Goal: Information Seeking & Learning: Compare options

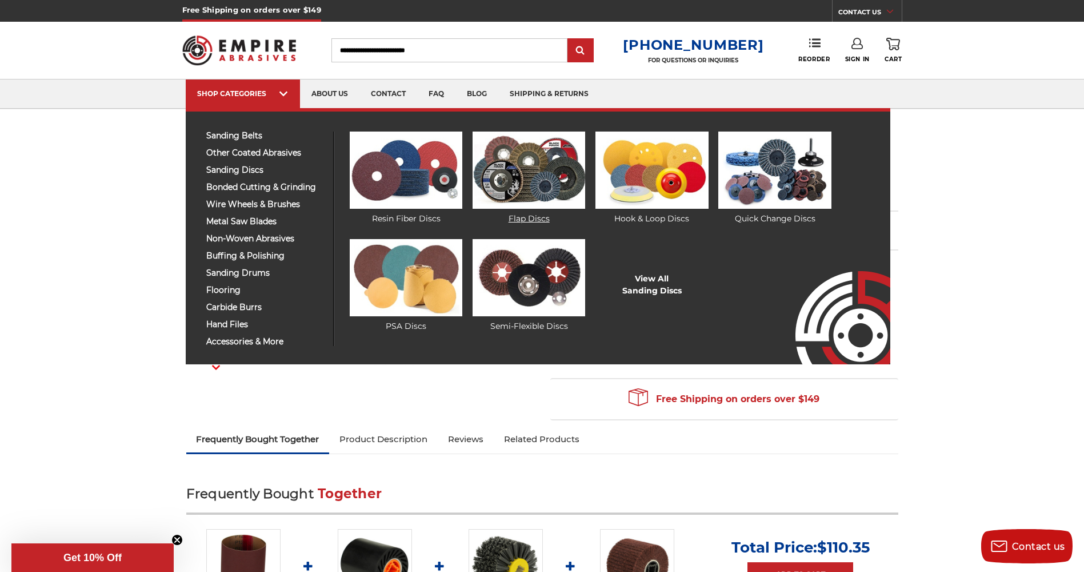
click at [520, 170] on img at bounding box center [529, 169] width 113 height 77
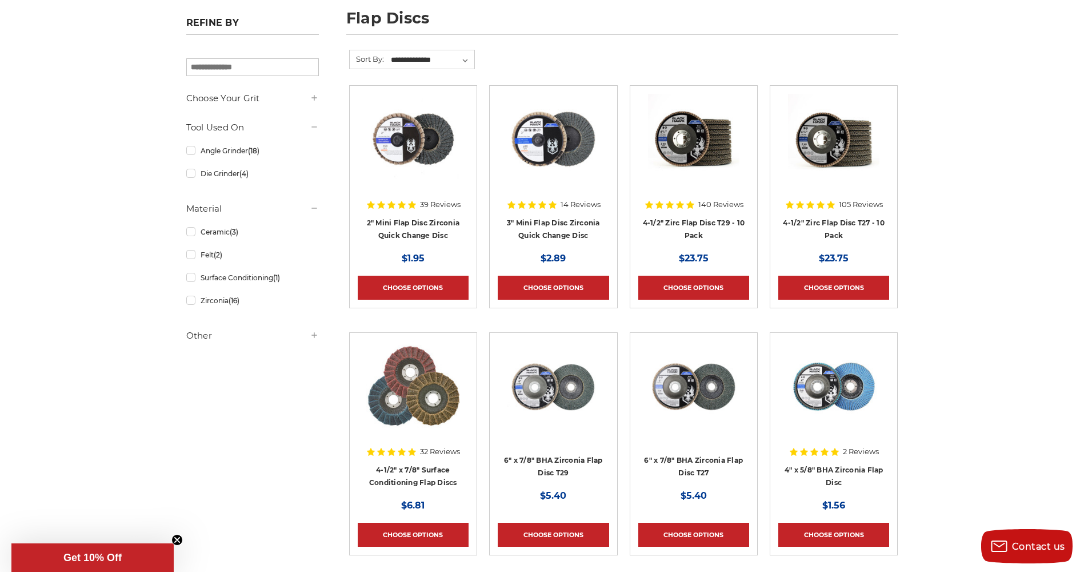
scroll to position [171, 0]
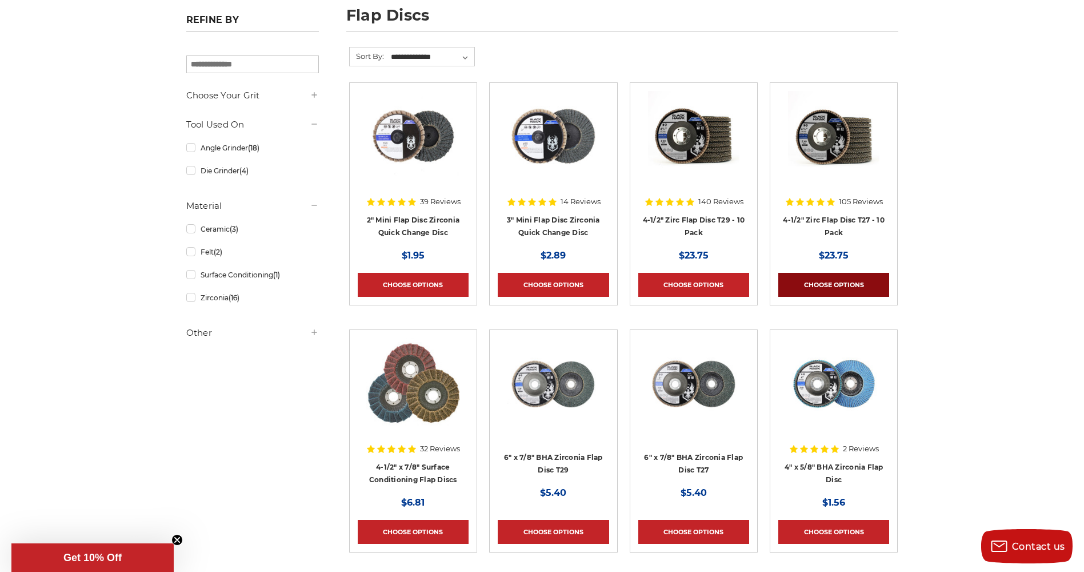
click at [832, 281] on link "Choose Options" at bounding box center [833, 285] width 111 height 24
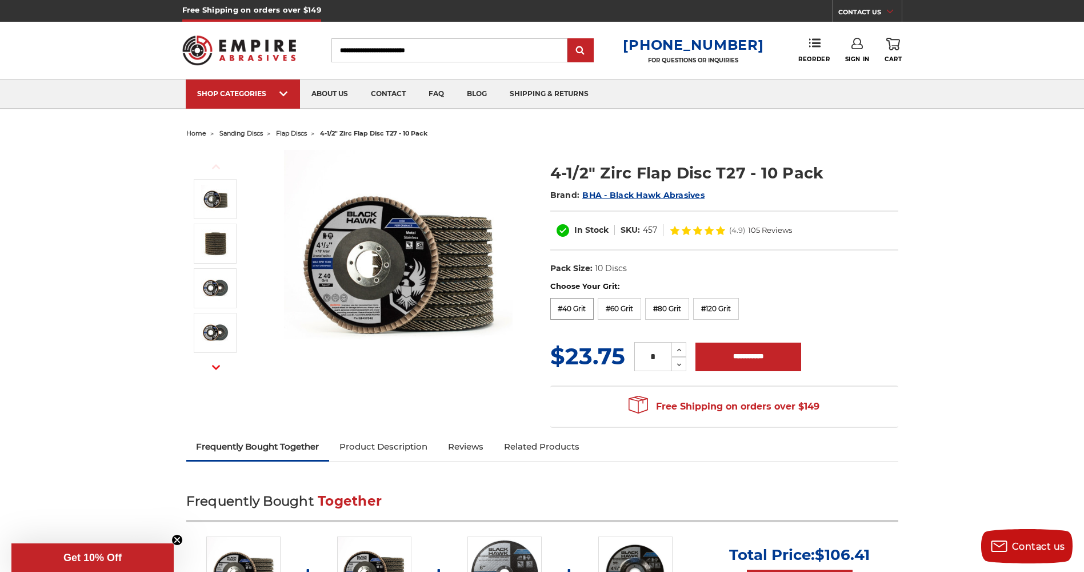
click at [587, 311] on label "#40 Grit" at bounding box center [572, 309] width 44 height 22
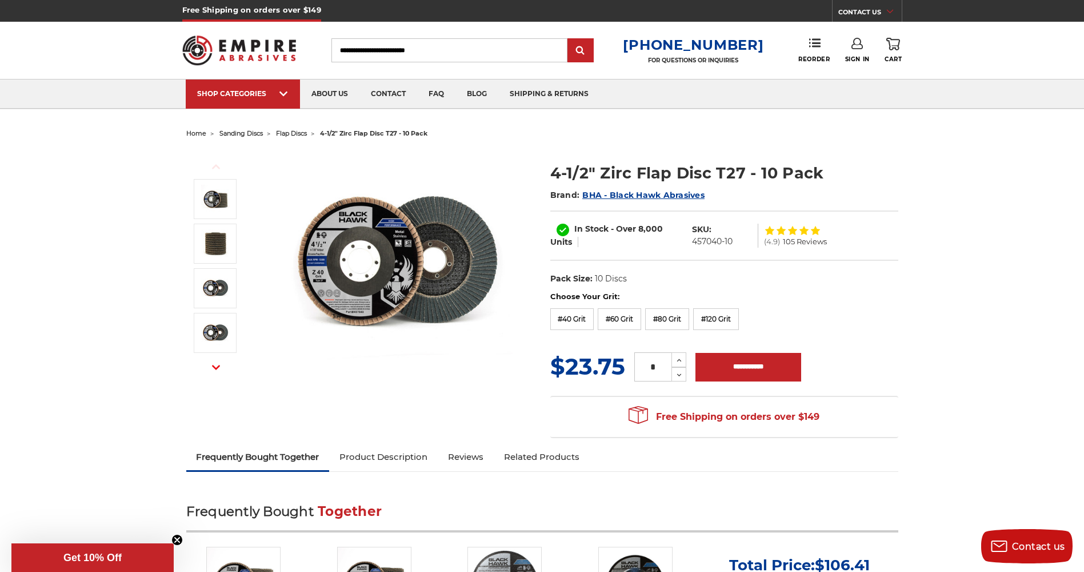
click at [294, 133] on span "flap discs" at bounding box center [291, 133] width 31 height 8
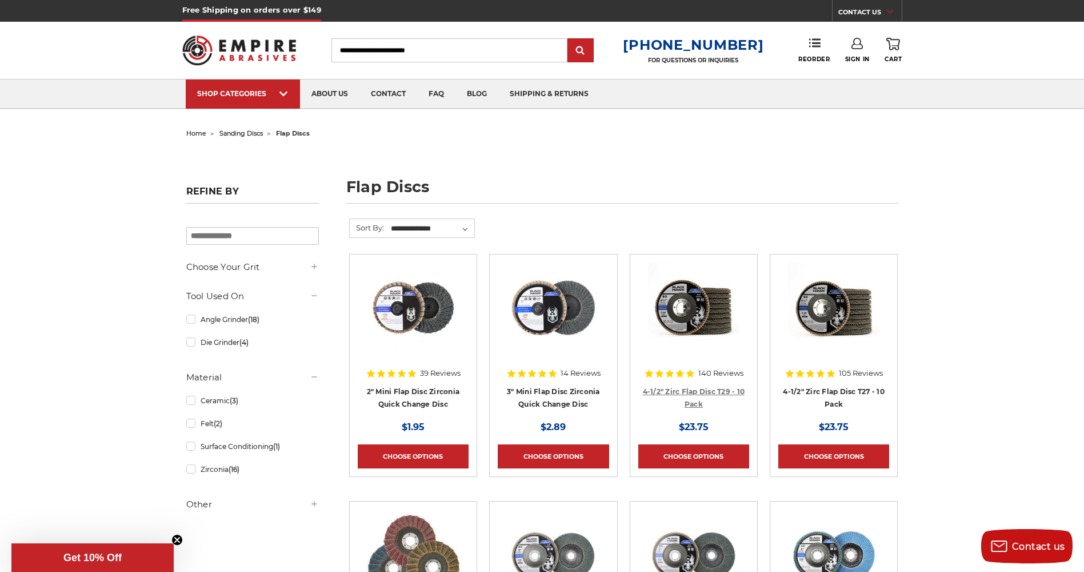
click at [693, 392] on link "4-1/2" Zirc Flap Disc T29 - 10 Pack" at bounding box center [694, 398] width 102 height 22
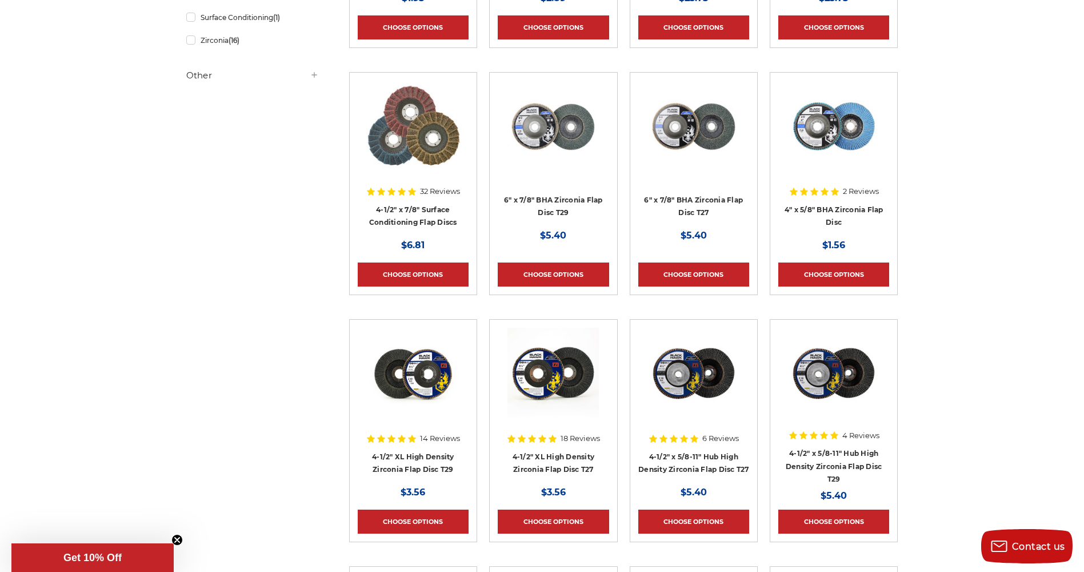
scroll to position [457, 0]
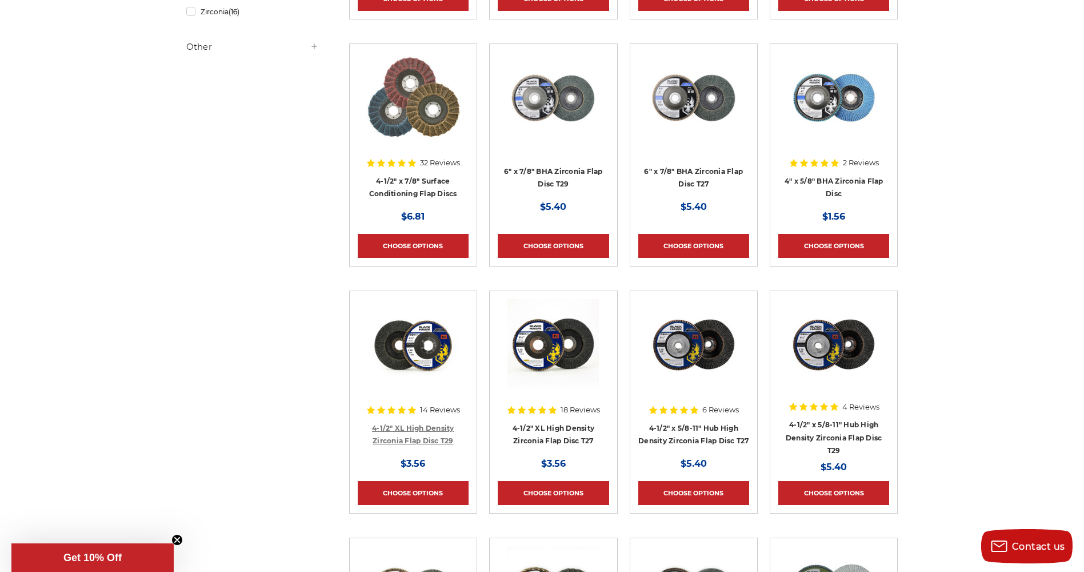
click at [412, 428] on link "4-1/2" XL High Density Zirconia Flap Disc T29" at bounding box center [413, 435] width 82 height 22
